Goal: Task Accomplishment & Management: Manage account settings

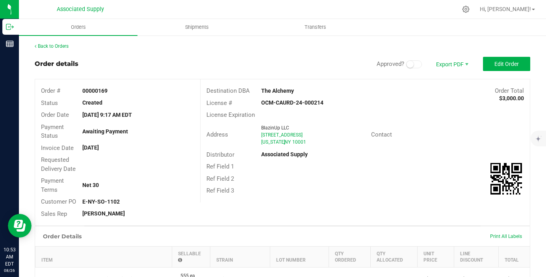
click at [63, 45] on link "Back to Orders" at bounding box center [52, 46] width 34 height 6
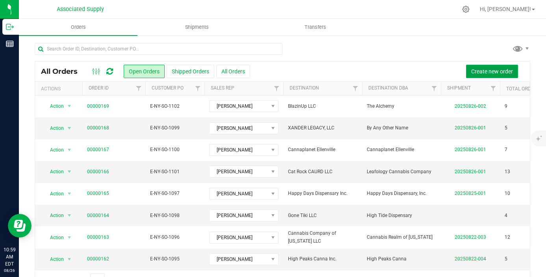
click at [501, 70] on span "Create new order" at bounding box center [492, 71] width 42 height 6
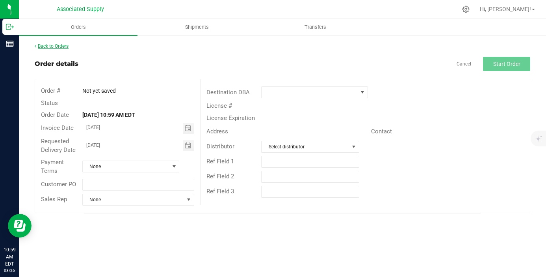
click at [58, 47] on link "Back to Orders" at bounding box center [52, 46] width 34 height 6
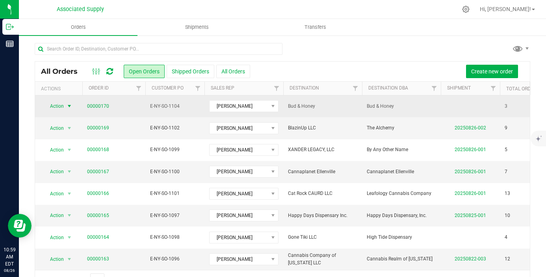
click at [69, 107] on span "select" at bounding box center [69, 106] width 6 height 6
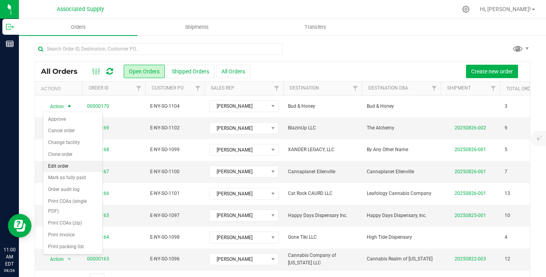
click at [72, 169] on li "Edit order" at bounding box center [72, 166] width 59 height 12
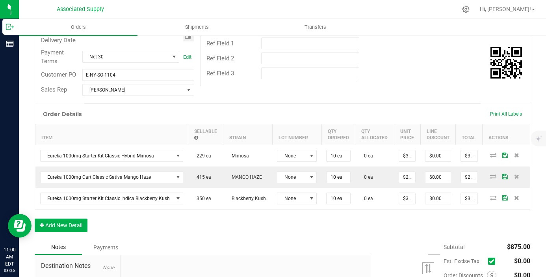
scroll to position [147, 0]
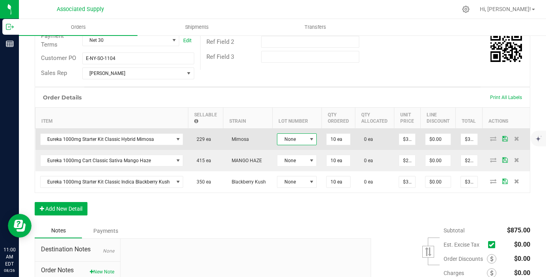
click at [308, 139] on span at bounding box center [311, 139] width 6 height 6
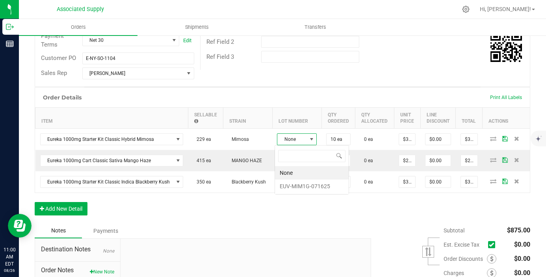
scroll to position [12, 40]
click at [310, 186] on li "EUV-MIM1G-071625" at bounding box center [312, 185] width 74 height 13
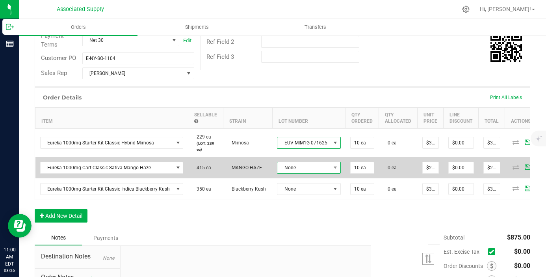
click at [306, 167] on span "None" at bounding box center [303, 167] width 53 height 11
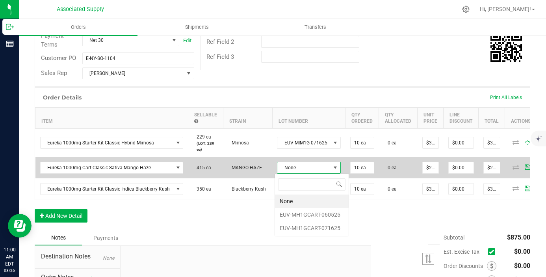
scroll to position [12, 63]
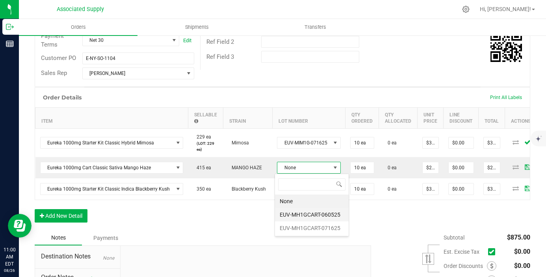
click at [315, 215] on li "EUV-MH1GCART-060525" at bounding box center [312, 214] width 74 height 13
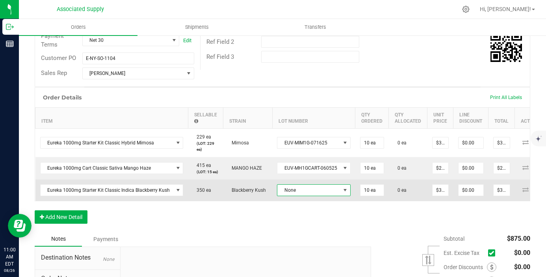
click at [313, 195] on span "None" at bounding box center [308, 189] width 63 height 11
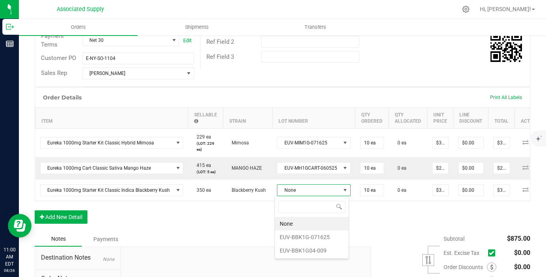
scroll to position [12, 72]
click at [312, 237] on li "EUV-BBK1G-071625" at bounding box center [312, 236] width 74 height 13
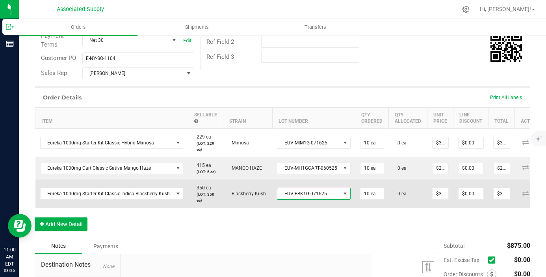
click at [312, 194] on span "EUV-BBK1G-071625" at bounding box center [308, 193] width 63 height 11
click at [313, 192] on span "EUV-BBK1G-071625" at bounding box center [308, 193] width 63 height 11
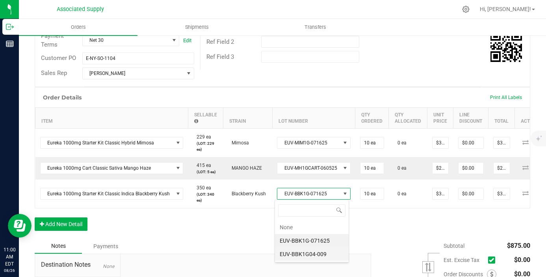
click at [315, 254] on li "EUV-BBK1G04-009" at bounding box center [312, 253] width 74 height 13
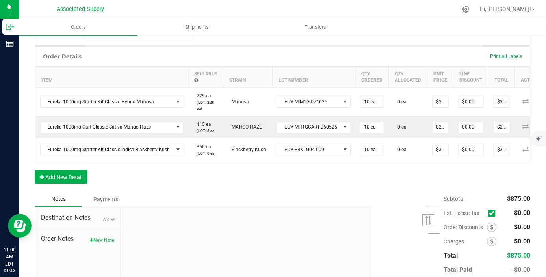
scroll to position [197, 0]
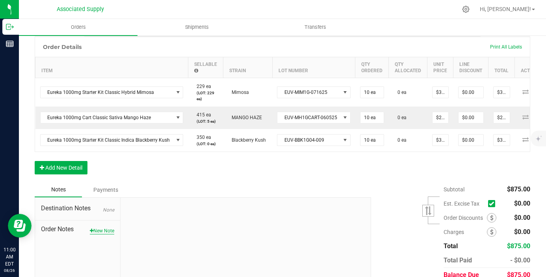
click at [111, 231] on button "New Note" at bounding box center [102, 230] width 24 height 7
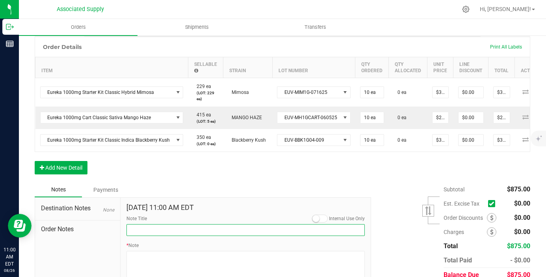
click at [161, 233] on input "Note Title" at bounding box center [245, 230] width 238 height 12
type input "NEW BANKING / WIRE INFO"
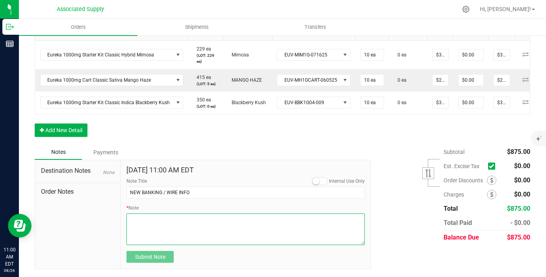
click at [141, 225] on textarea "* Note" at bounding box center [245, 229] width 238 height 32
paste textarea "Bank info for payment. Dime Community bank Routing # [US_BANK_ROUTING_MICR] Acc…"
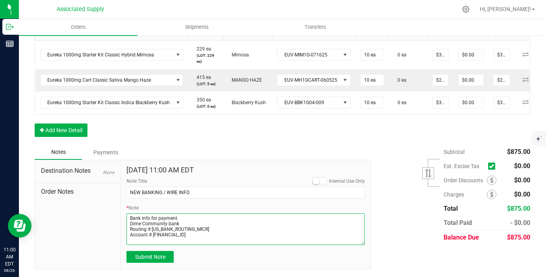
click at [128, 225] on textarea "* Note" at bounding box center [245, 229] width 238 height 32
type textarea "Bank info for payment. Dime Community bank Routing # [US_BANK_ROUTING_MICR] Acc…"
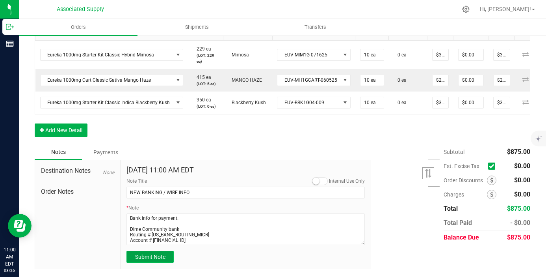
click at [153, 258] on span "Submit Note" at bounding box center [150, 256] width 30 height 6
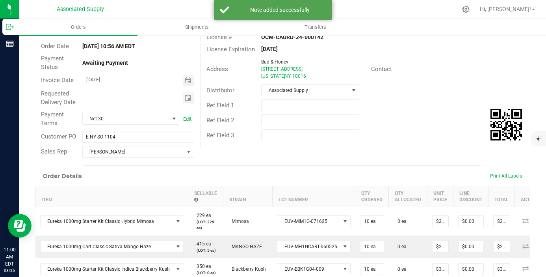
scroll to position [0, 0]
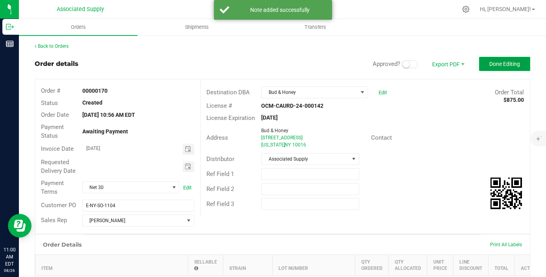
click at [518, 59] on button "Done Editing" at bounding box center [504, 64] width 51 height 14
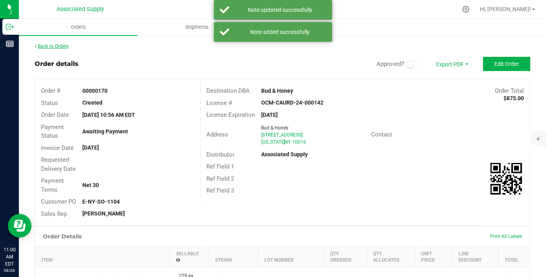
click at [60, 48] on link "Back to Orders" at bounding box center [52, 46] width 34 height 6
